Goal: Information Seeking & Learning: Learn about a topic

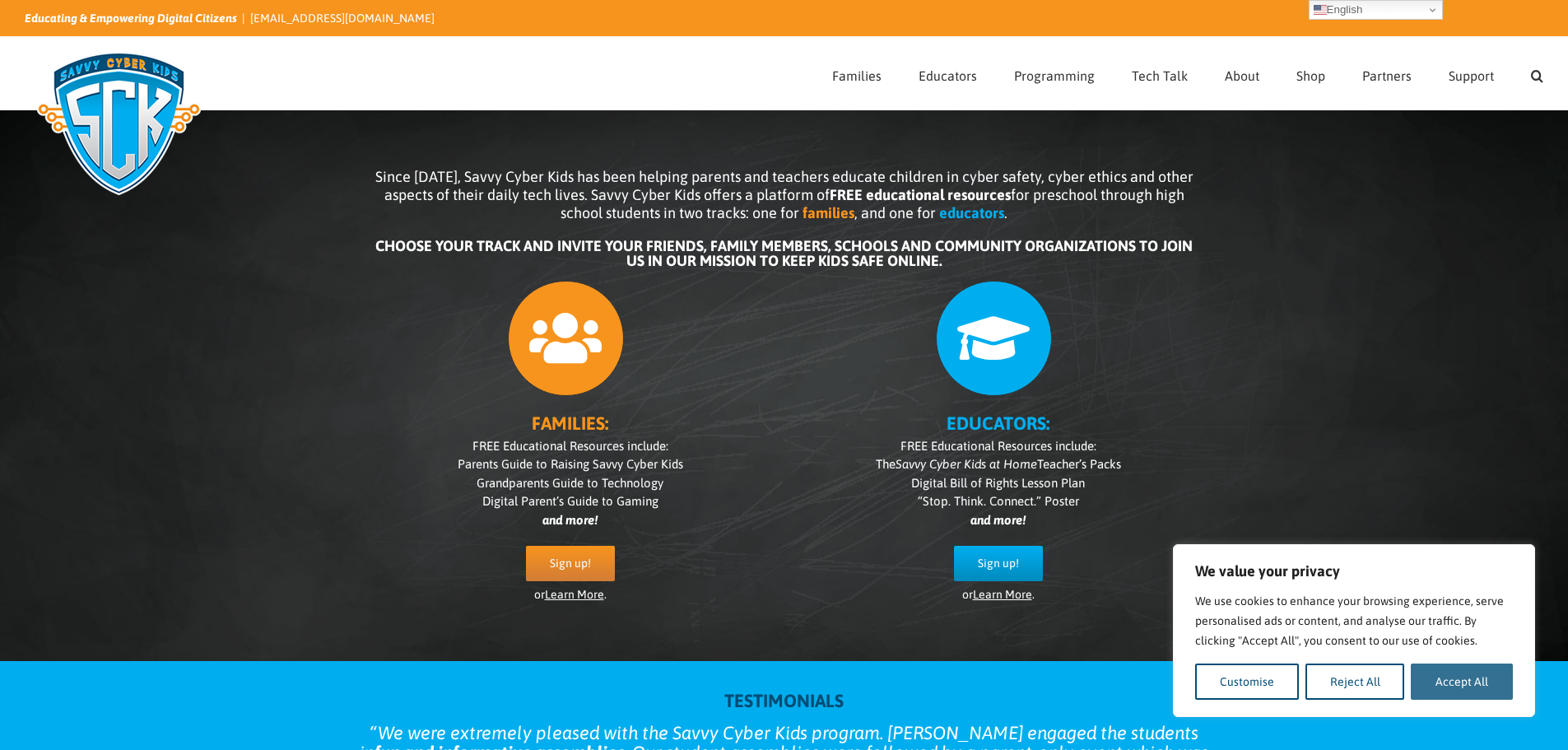
click at [1462, 676] on button "Accept All" at bounding box center [1462, 682] width 102 height 36
checkbox input "true"
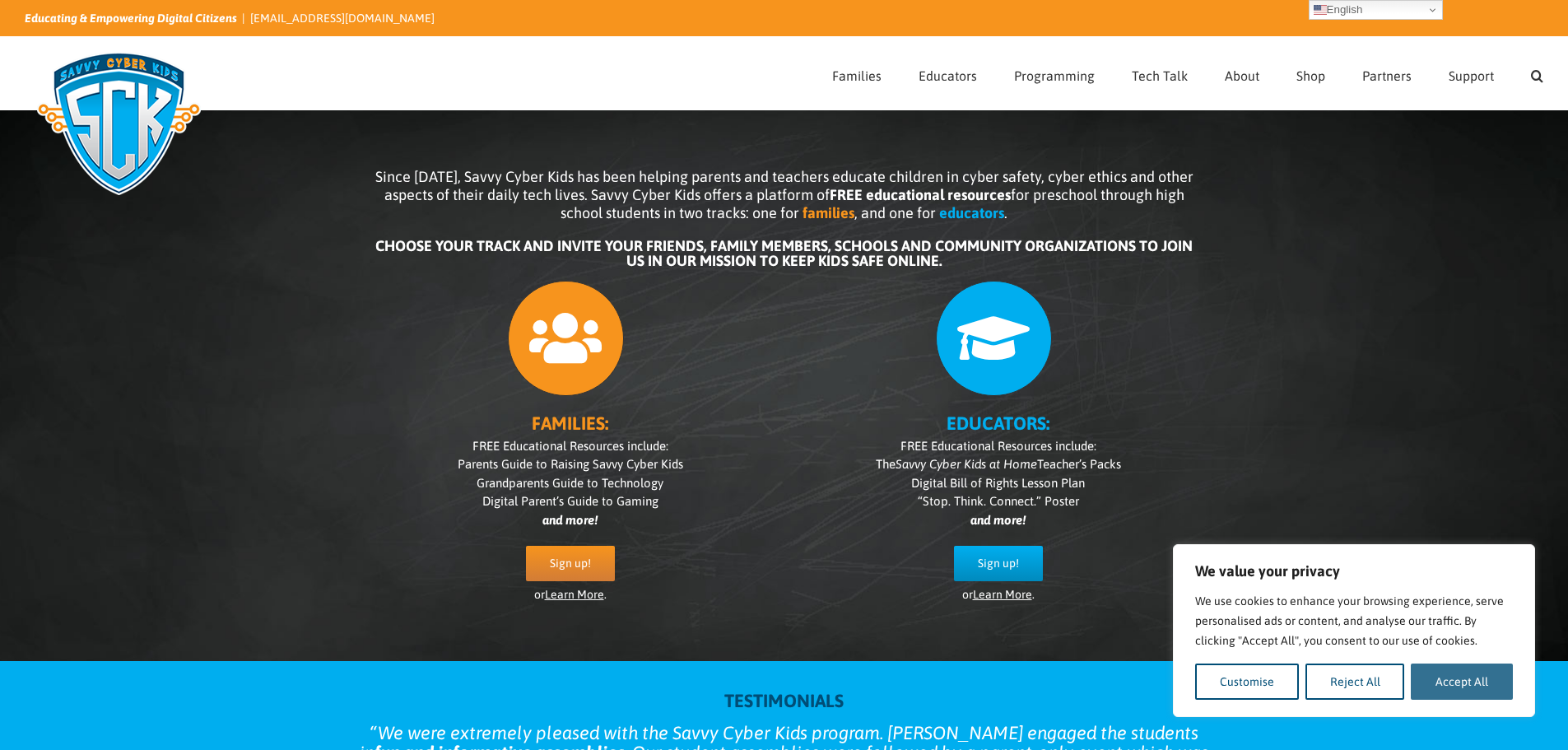
checkbox input "true"
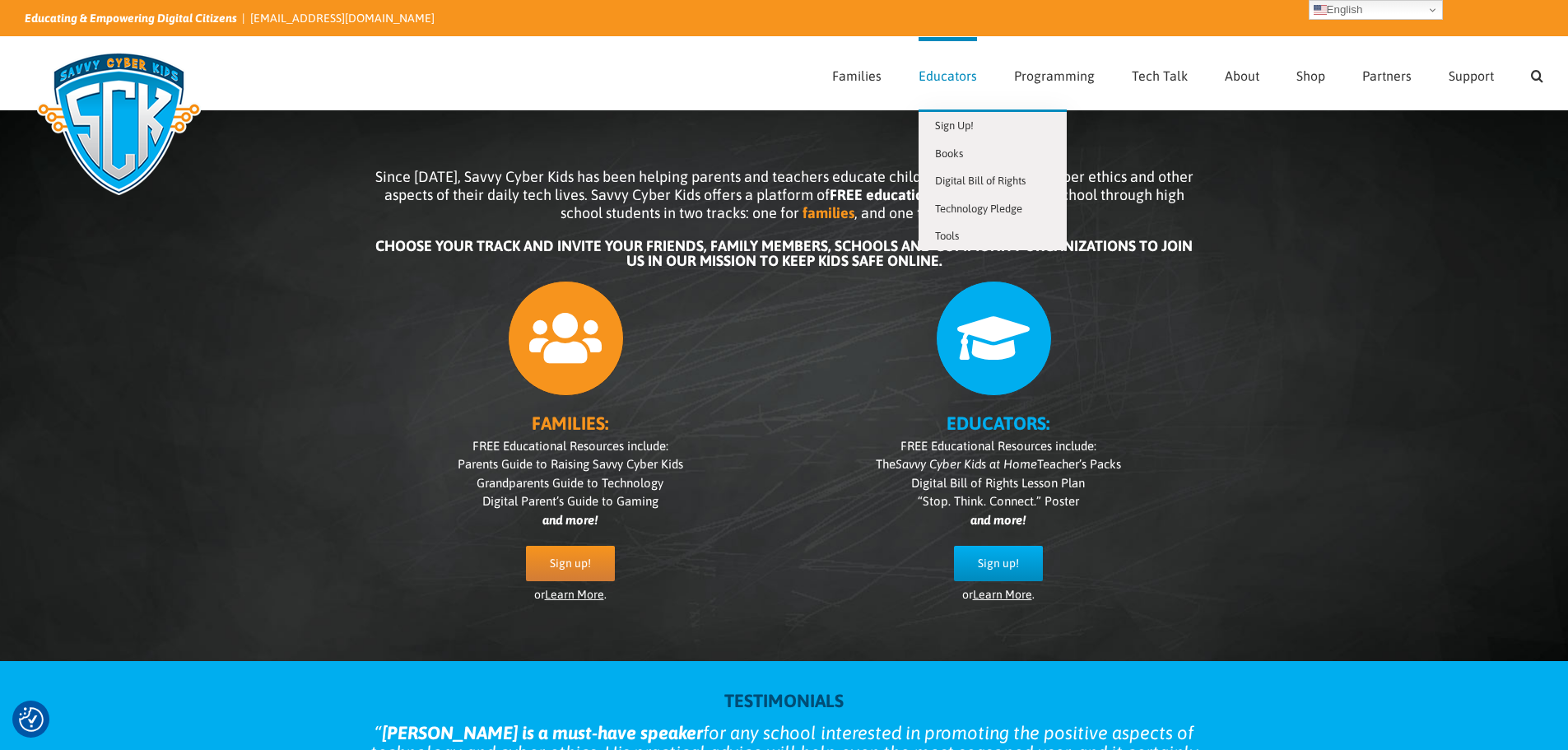
click at [949, 77] on span "Educators" at bounding box center [948, 76] width 58 height 13
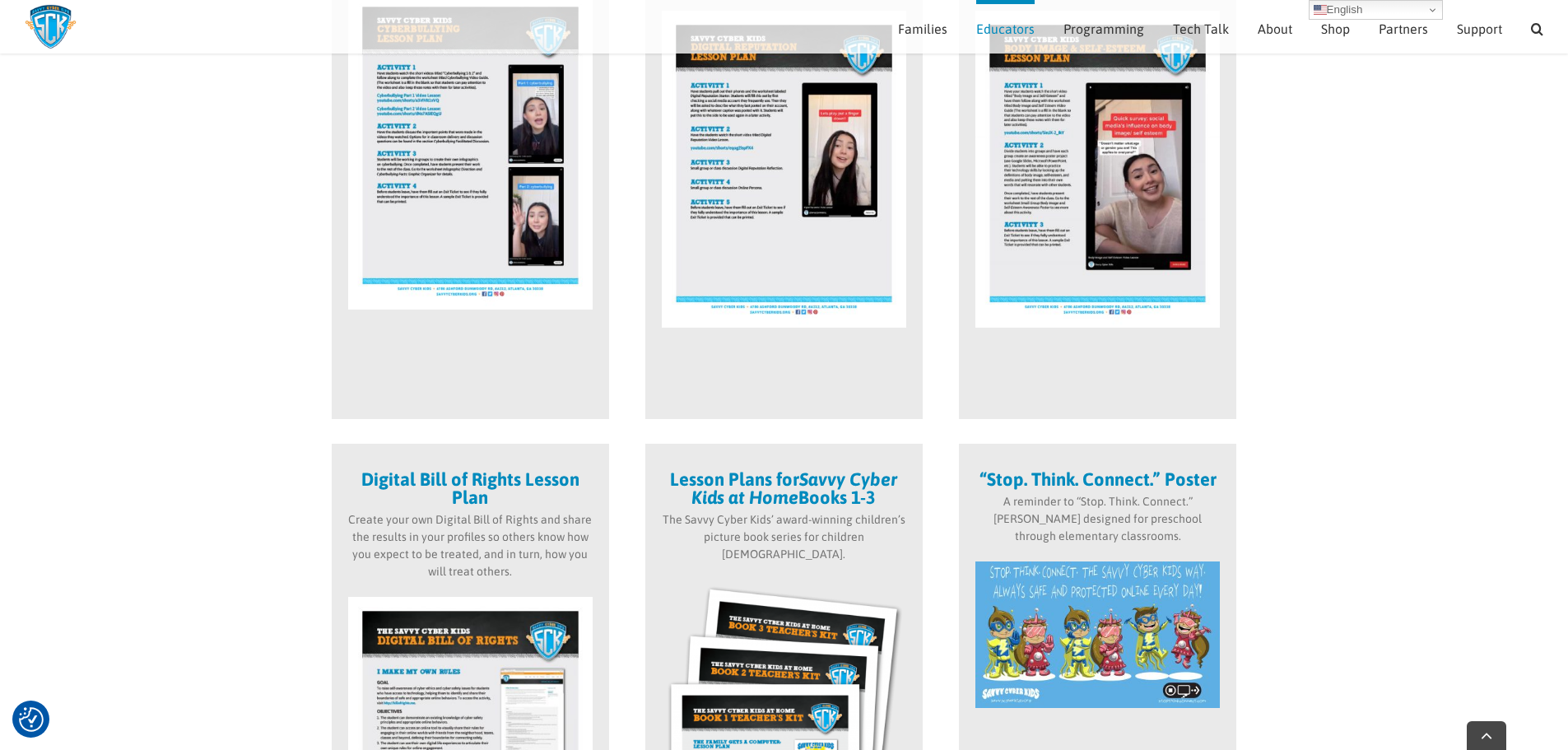
scroll to position [713, 0]
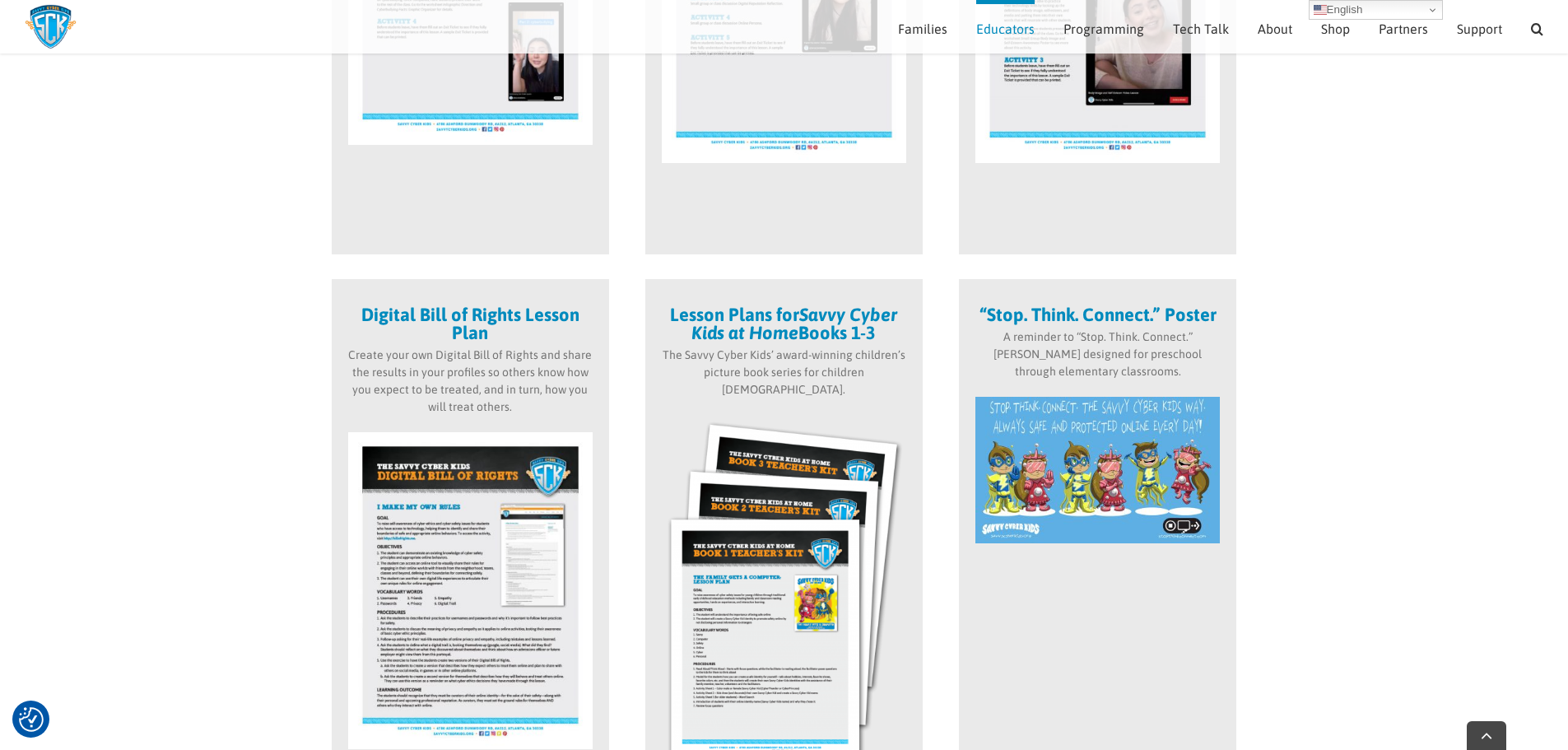
click at [780, 596] on img at bounding box center [784, 594] width 244 height 359
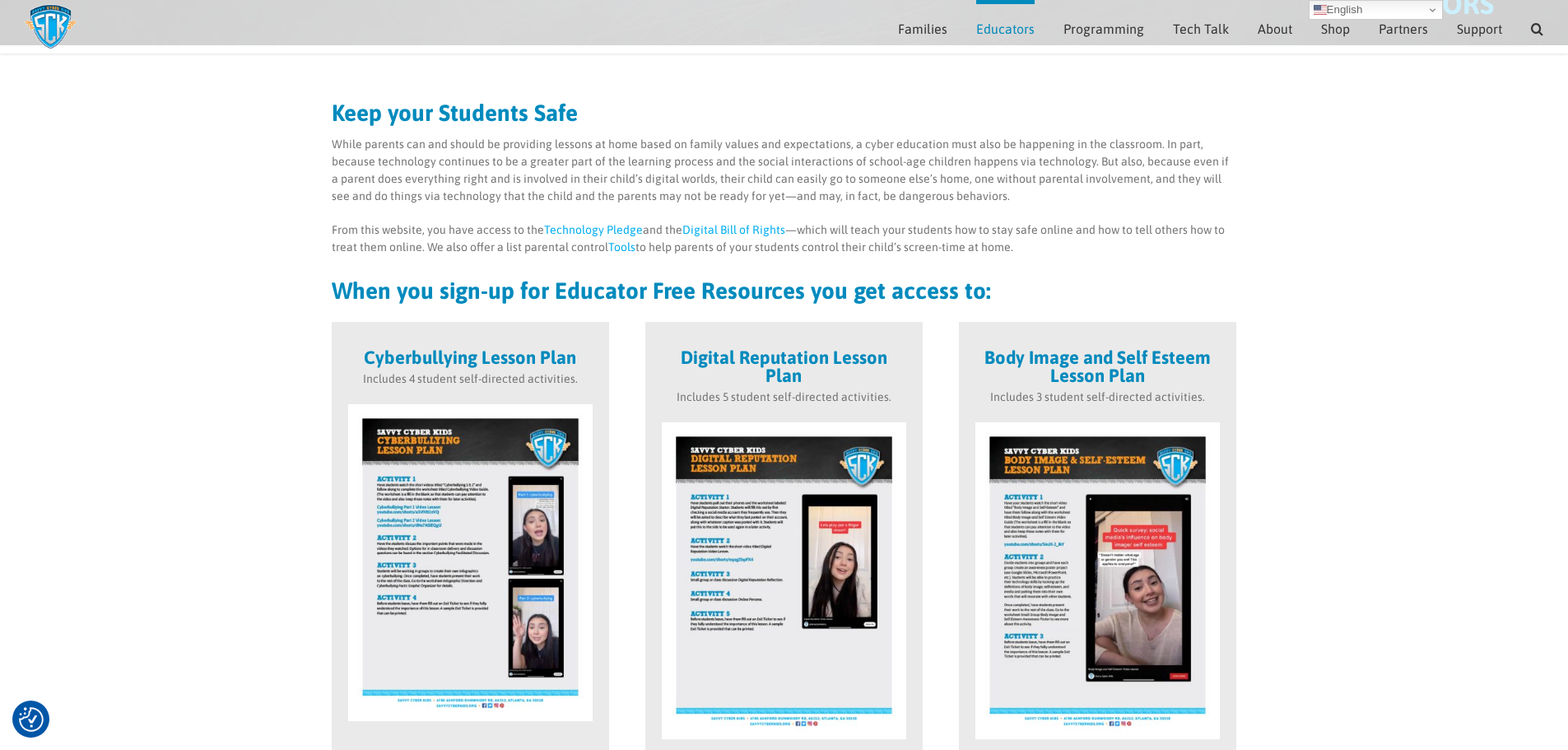
scroll to position [0, 0]
